Goal: Task Accomplishment & Management: Manage account settings

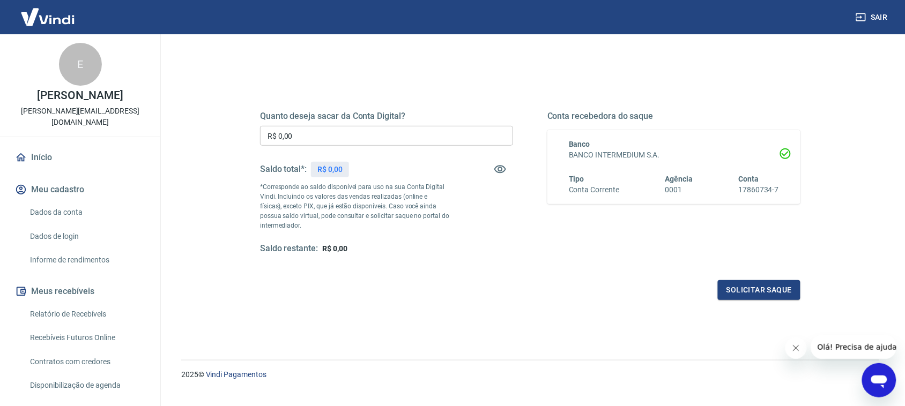
scroll to position [53, 0]
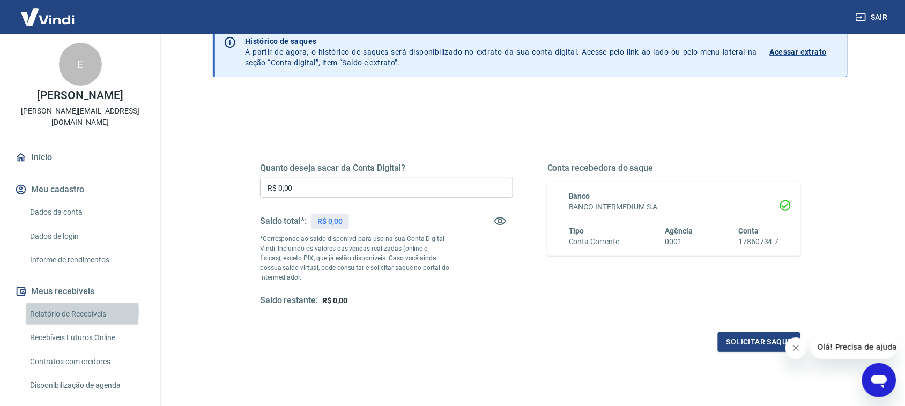
click at [68, 312] on link "Relatório de Recebíveis" at bounding box center [87, 314] width 122 height 22
